Goal: Task Accomplishment & Management: Use online tool/utility

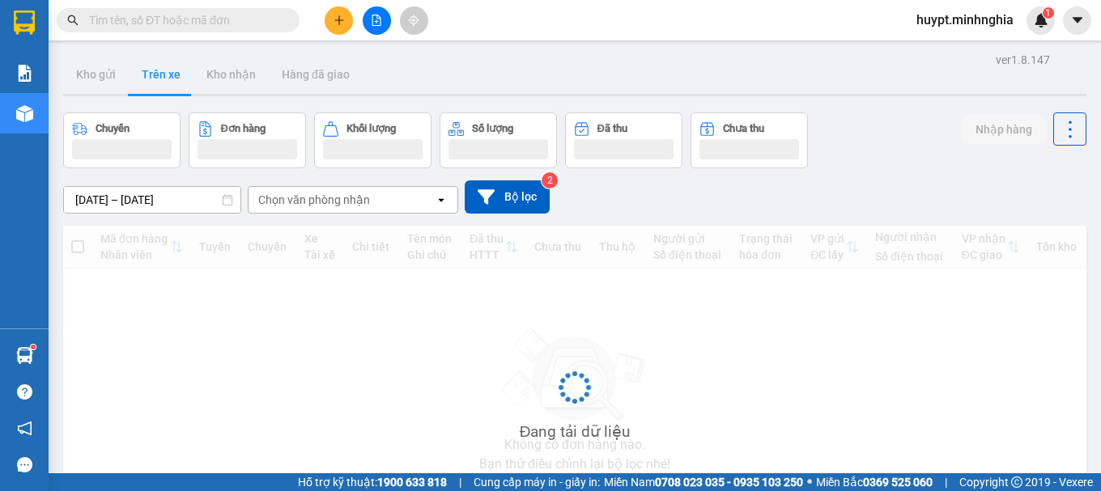
click at [347, 198] on div "Chọn văn phòng nhận" at bounding box center [314, 200] width 112 height 16
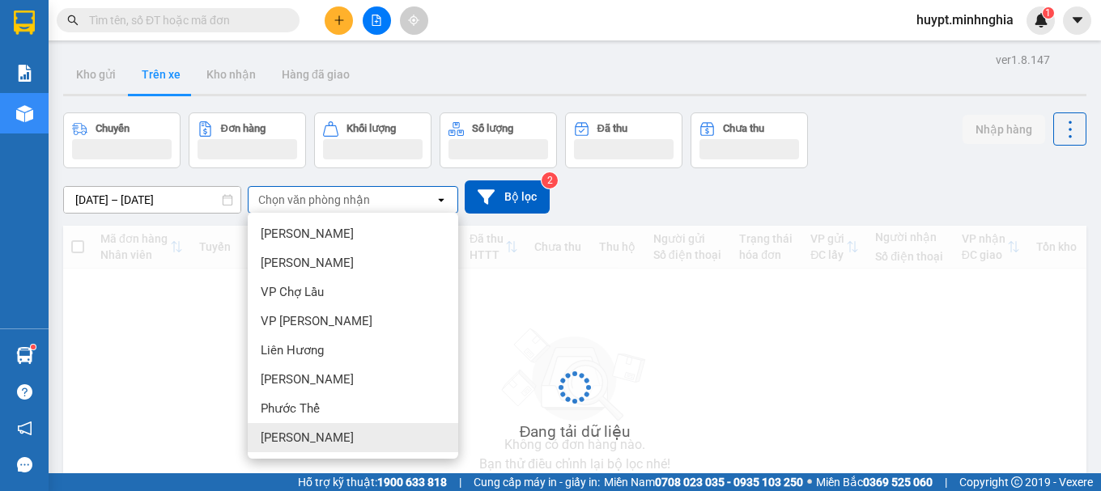
click at [325, 440] on span "[PERSON_NAME]" at bounding box center [307, 438] width 93 height 16
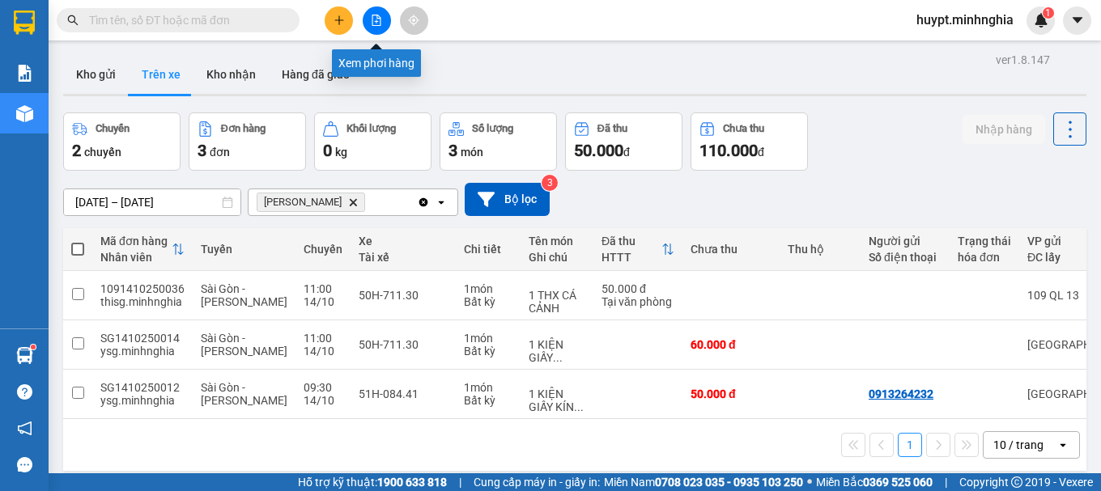
click at [374, 15] on icon "file-add" at bounding box center [376, 20] width 9 height 11
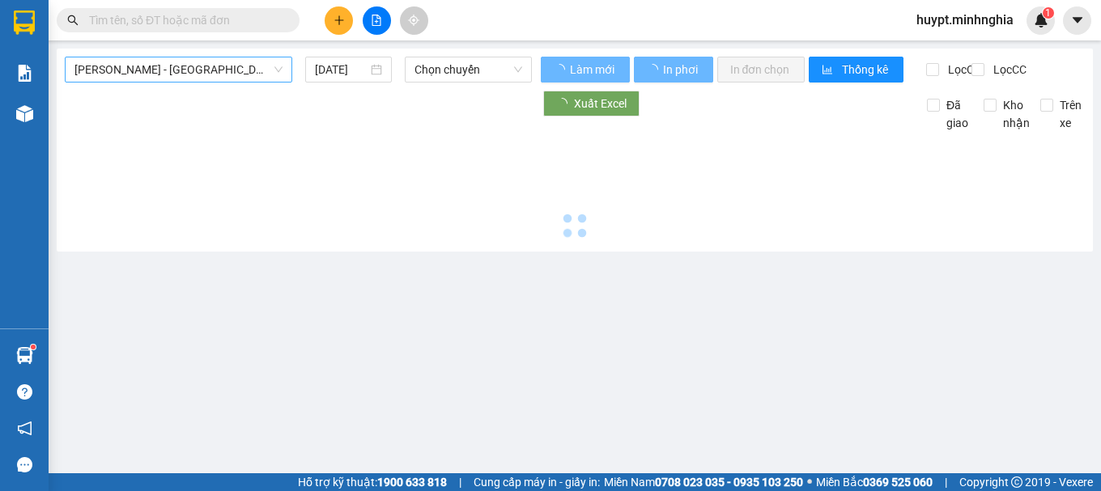
click at [167, 82] on div "[PERSON_NAME] - [GEOGRAPHIC_DATA]" at bounding box center [178, 70] width 227 height 26
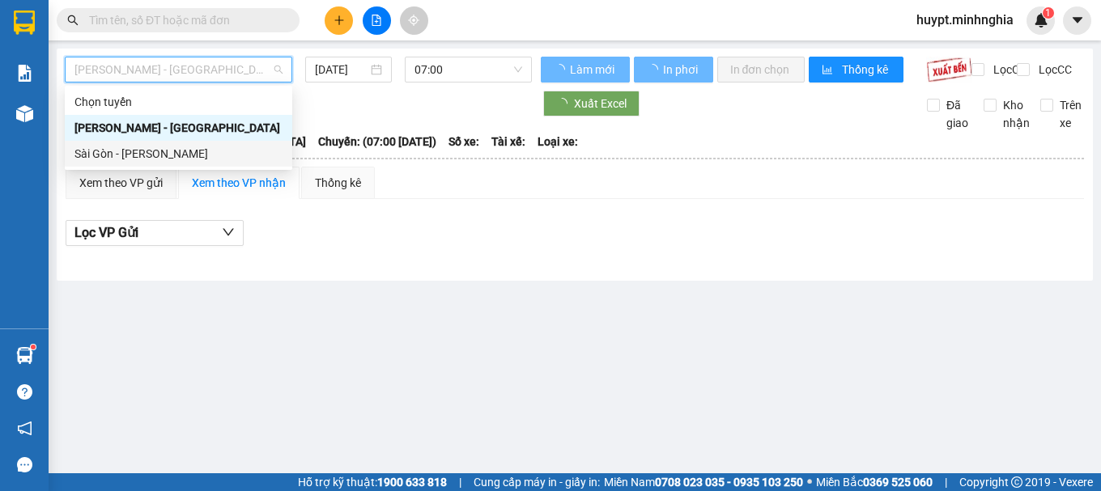
click at [138, 158] on div "Sài Gòn - [PERSON_NAME]" at bounding box center [178, 154] width 208 height 18
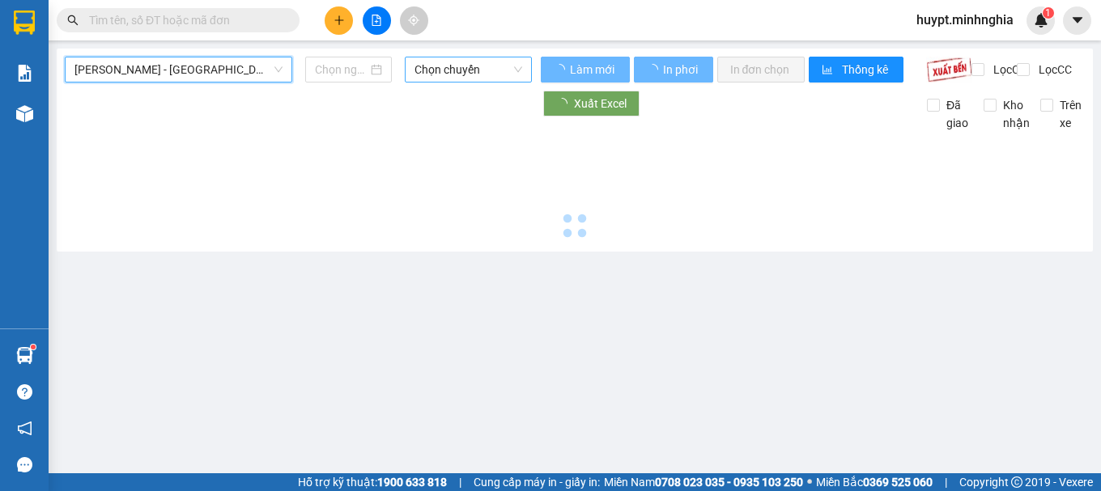
type input "[DATE]"
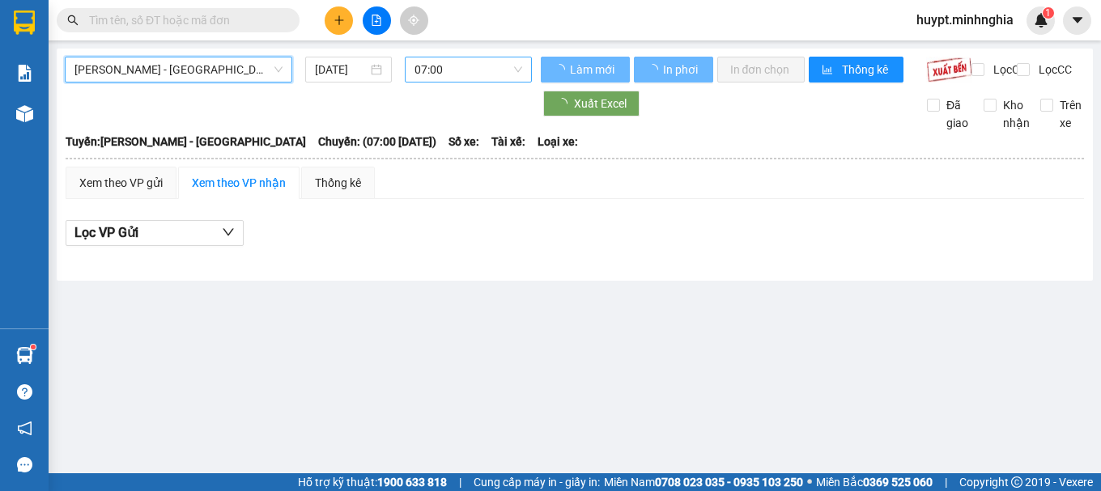
click at [435, 70] on span "07:00" at bounding box center [468, 69] width 108 height 24
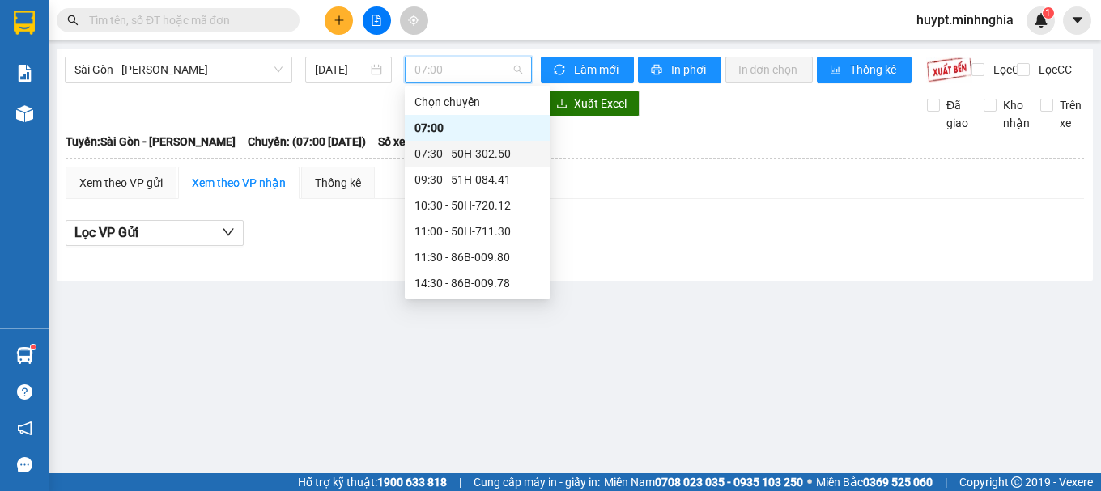
click at [446, 153] on div "07:30 - 50H-302.50" at bounding box center [477, 154] width 126 height 18
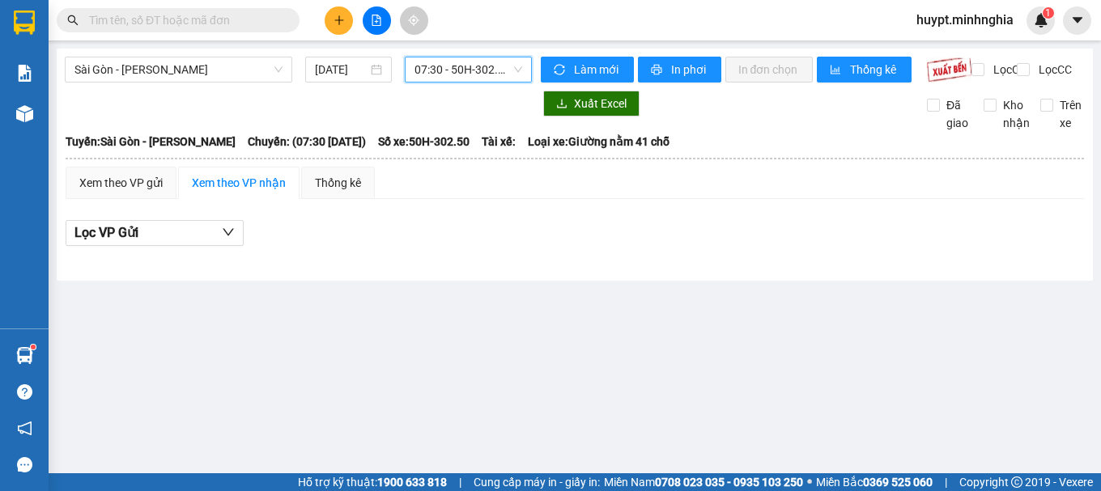
click at [474, 74] on span "07:30 - 50H-302.50" at bounding box center [468, 69] width 108 height 24
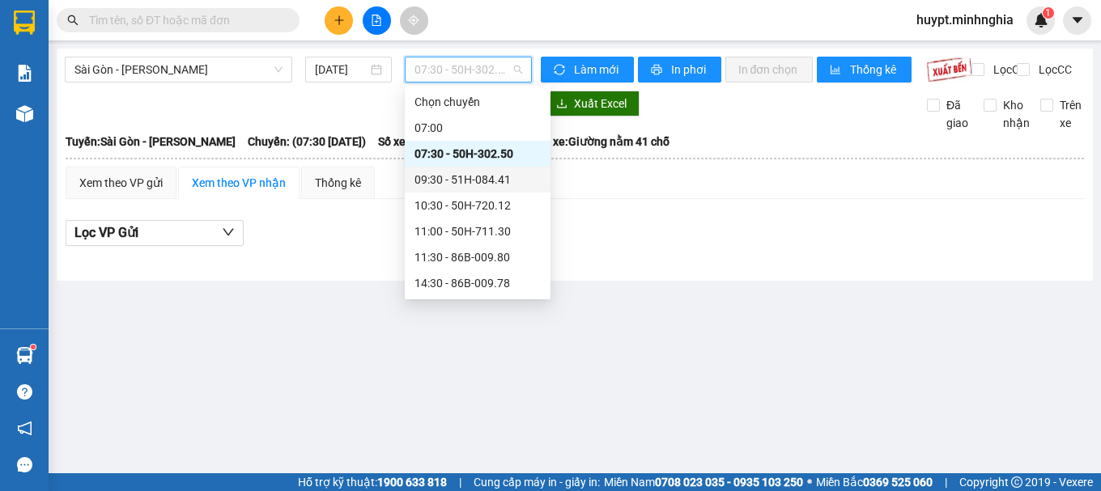
click at [470, 181] on div "09:30 - 51H-084.41" at bounding box center [477, 180] width 126 height 18
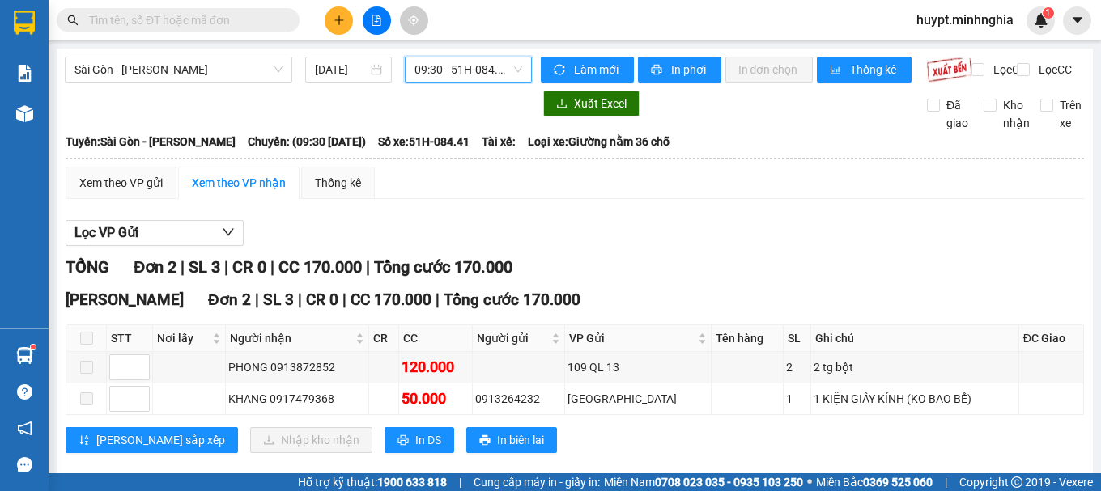
click at [452, 62] on span "09:30 - 51H-084.41" at bounding box center [468, 69] width 108 height 24
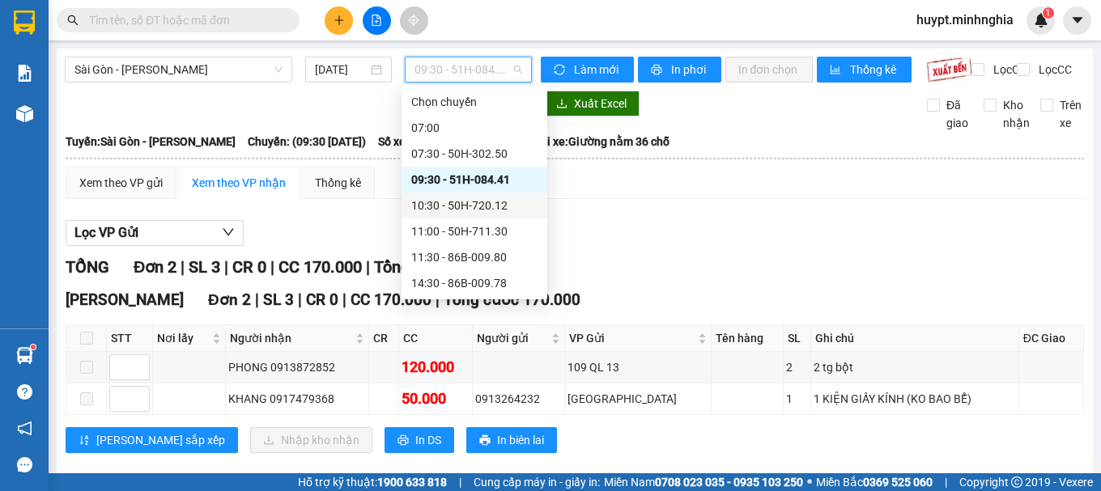
click at [481, 206] on div "10:30 - 50H-720.12" at bounding box center [474, 206] width 126 height 18
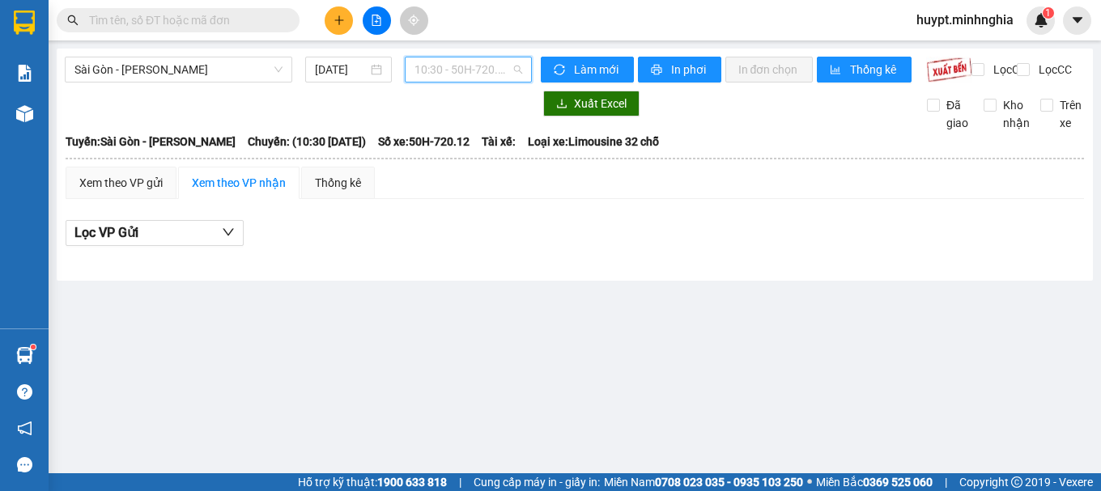
click at [429, 68] on span "10:30 - 50H-720.12" at bounding box center [468, 69] width 108 height 24
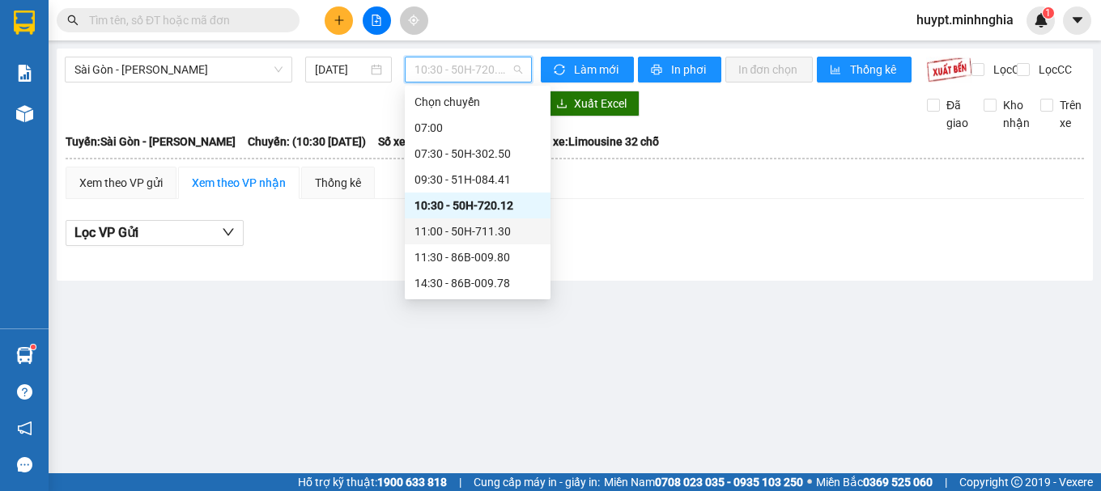
click at [457, 231] on div "11:00 - 50H-711.30" at bounding box center [477, 232] width 126 height 18
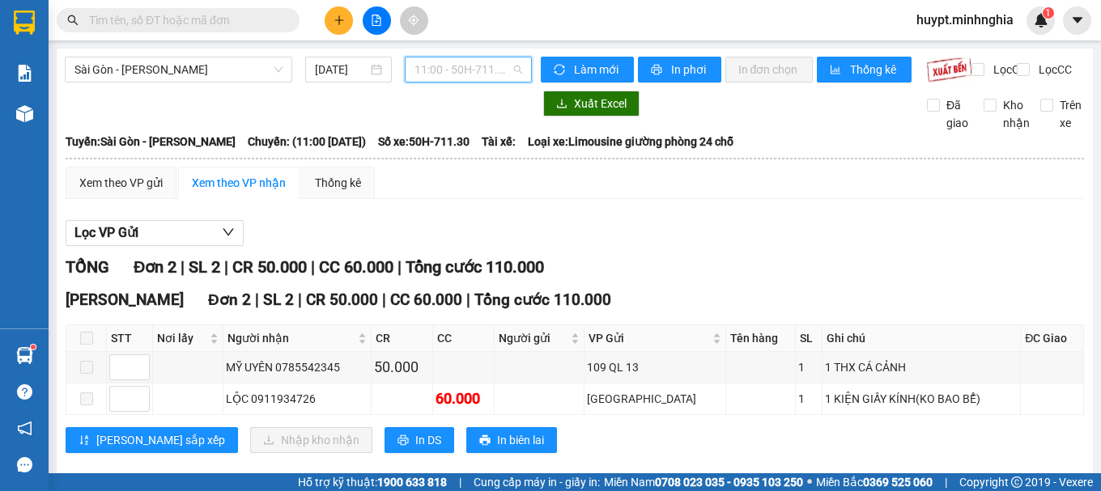
click at [436, 62] on span "11:00 - 50H-711.30" at bounding box center [468, 69] width 108 height 24
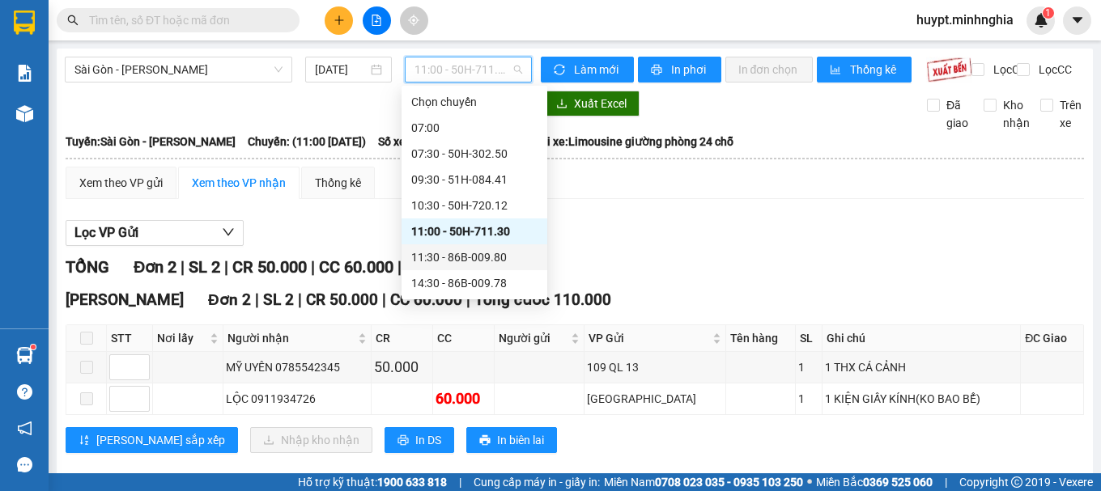
click at [429, 255] on div "11:30 - 86B-009.80" at bounding box center [474, 258] width 126 height 18
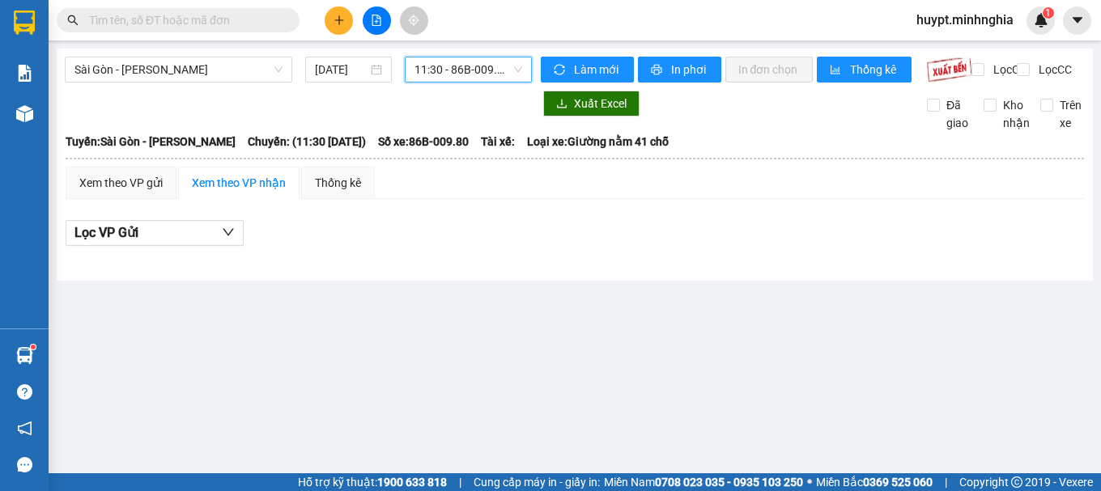
click at [459, 63] on span "11:30 - 86B-009.80" at bounding box center [468, 69] width 108 height 24
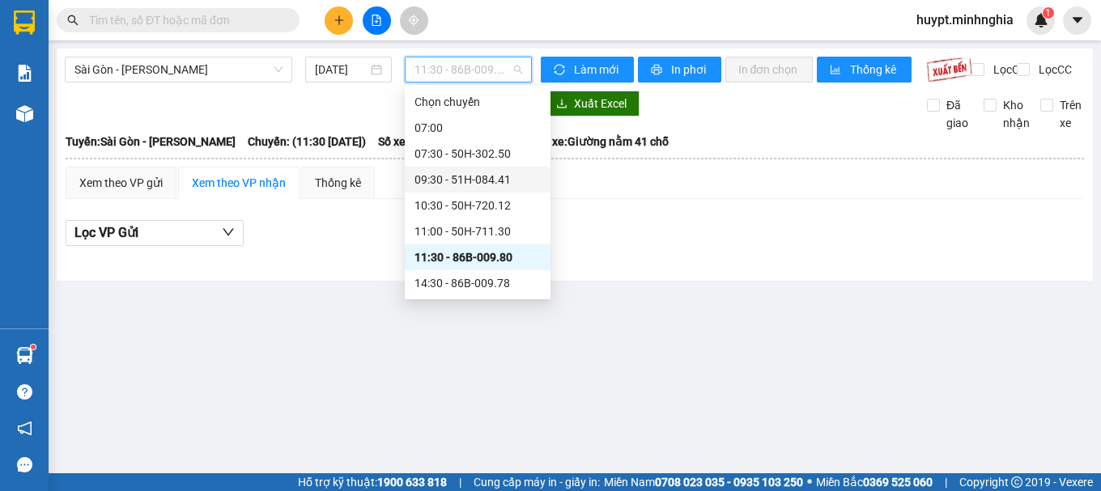
click at [452, 177] on div "09:30 - 51H-084.41" at bounding box center [477, 180] width 126 height 18
